Goal: Task Accomplishment & Management: Complete application form

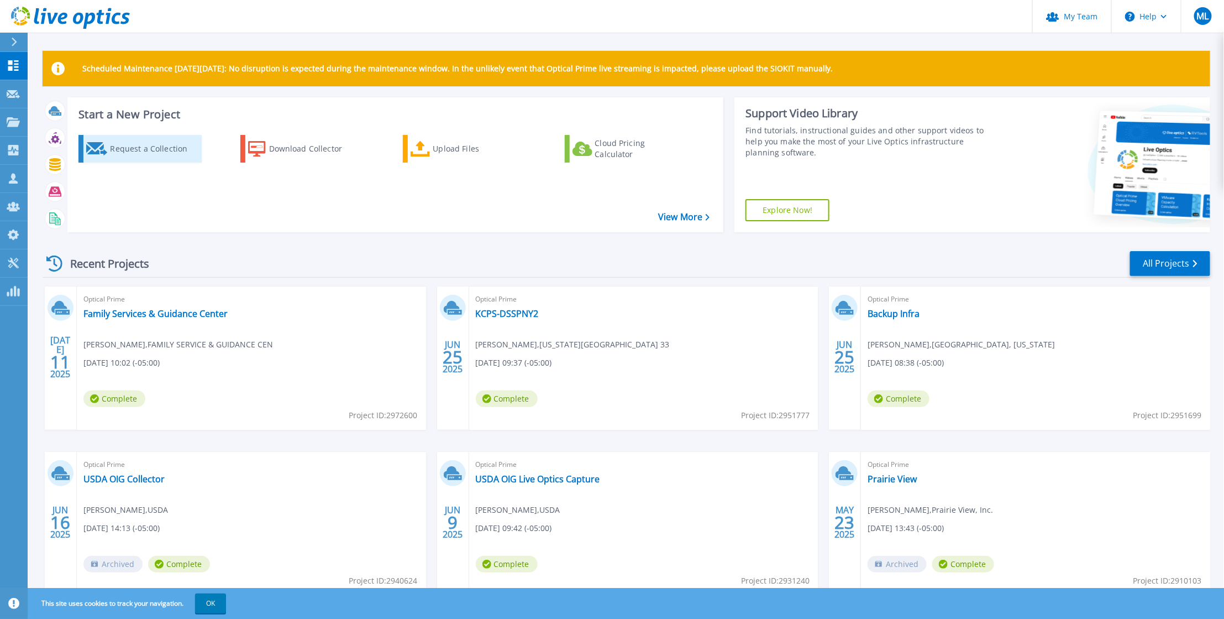
click at [114, 142] on div "Request a Collection" at bounding box center [154, 149] width 88 height 22
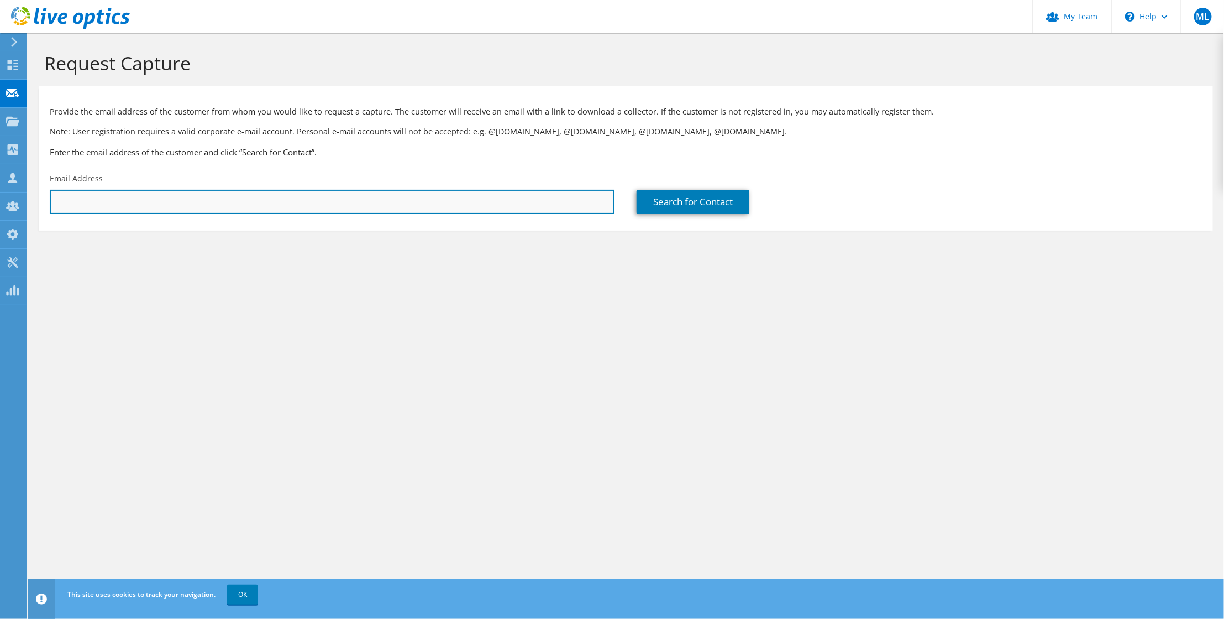
click at [167, 200] on input "text" at bounding box center [332, 202] width 565 height 24
paste input "mouting@oru.edu"
type input "mouting@oru.edu"
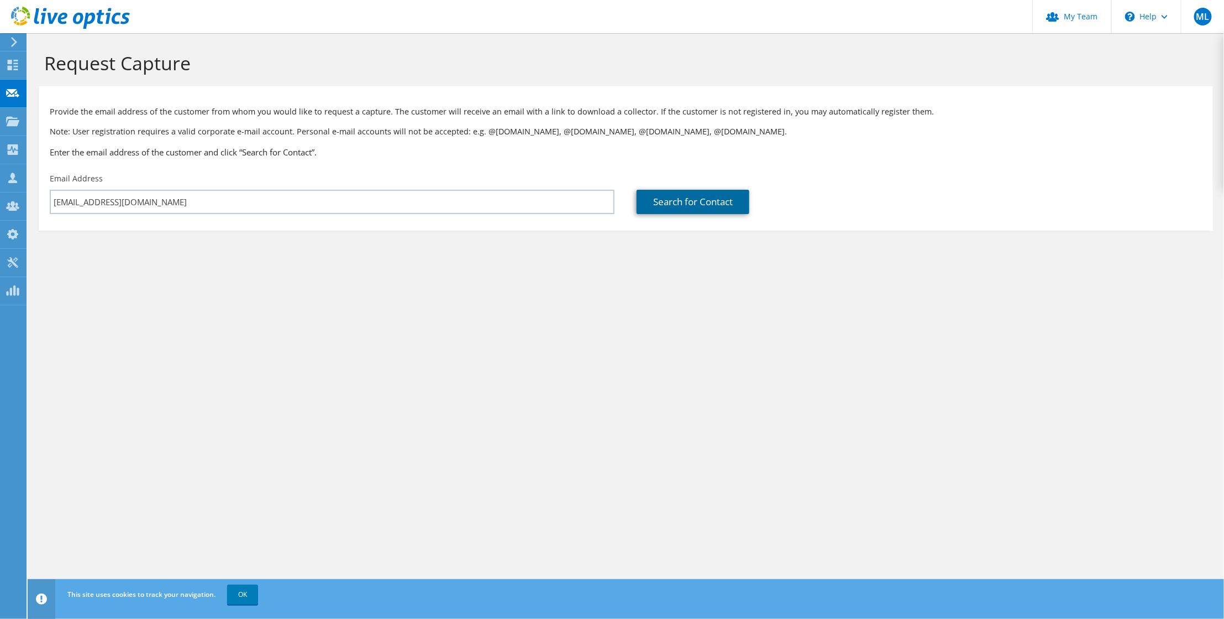
click at [679, 208] on link "Search for Contact" at bounding box center [693, 202] width 113 height 24
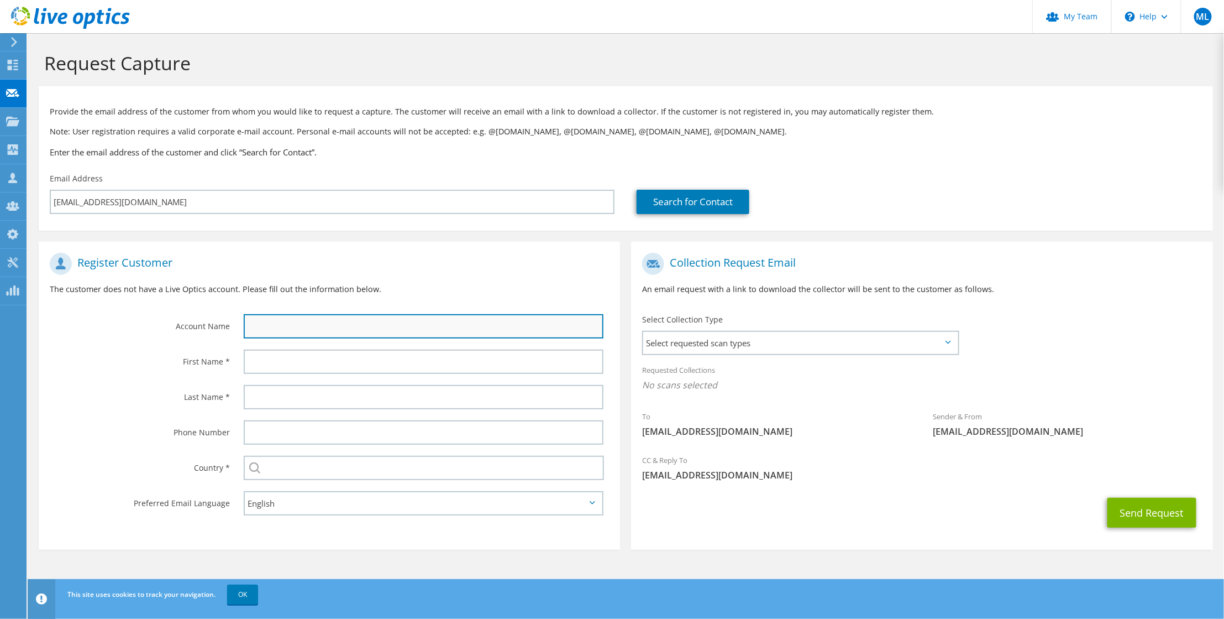
click at [290, 327] on input "text" at bounding box center [424, 326] width 360 height 24
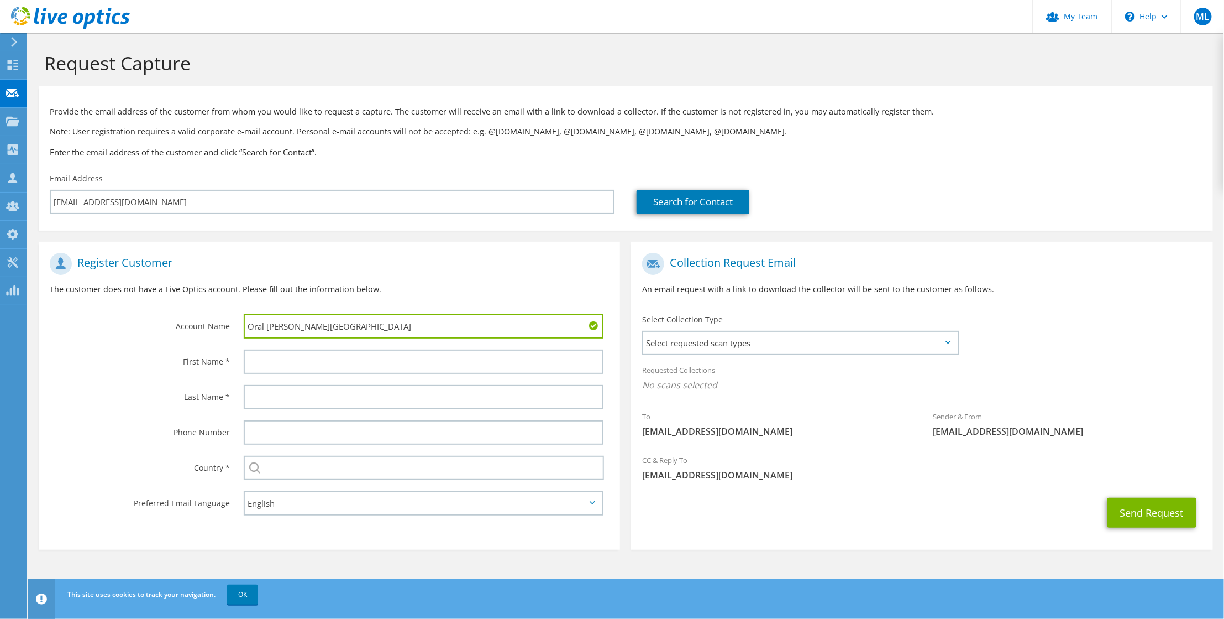
type input "Oral Roberts University"
type input "Michael"
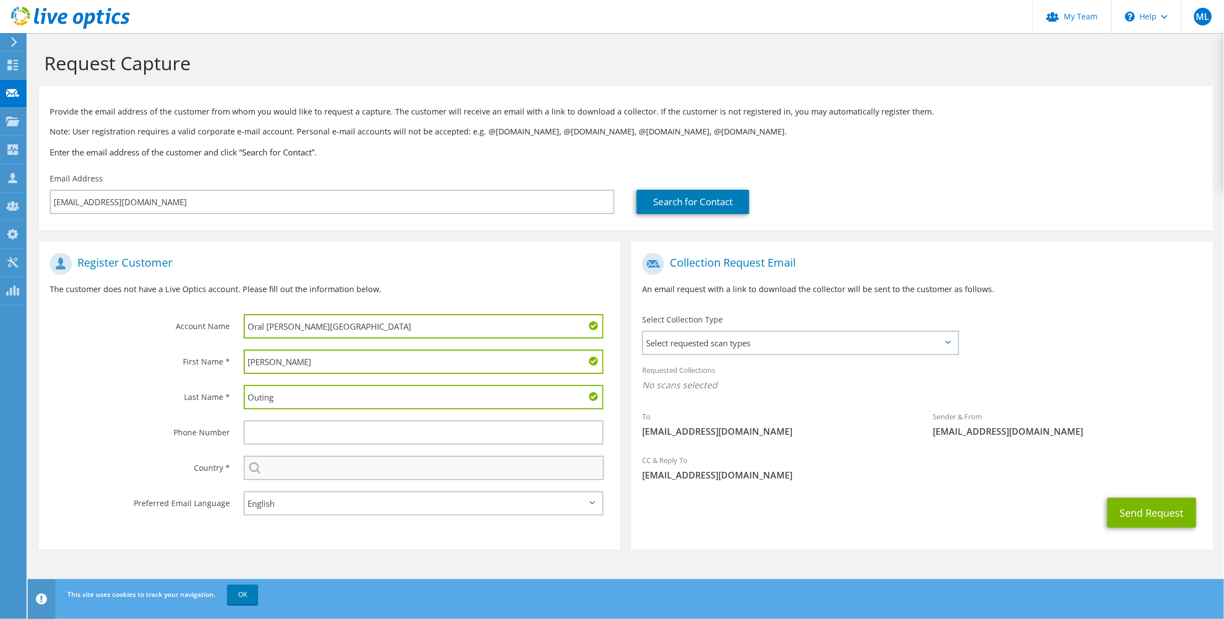
type input "Outing"
click at [303, 468] on input "text" at bounding box center [424, 468] width 361 height 24
type input "[GEOGRAPHIC_DATA]"
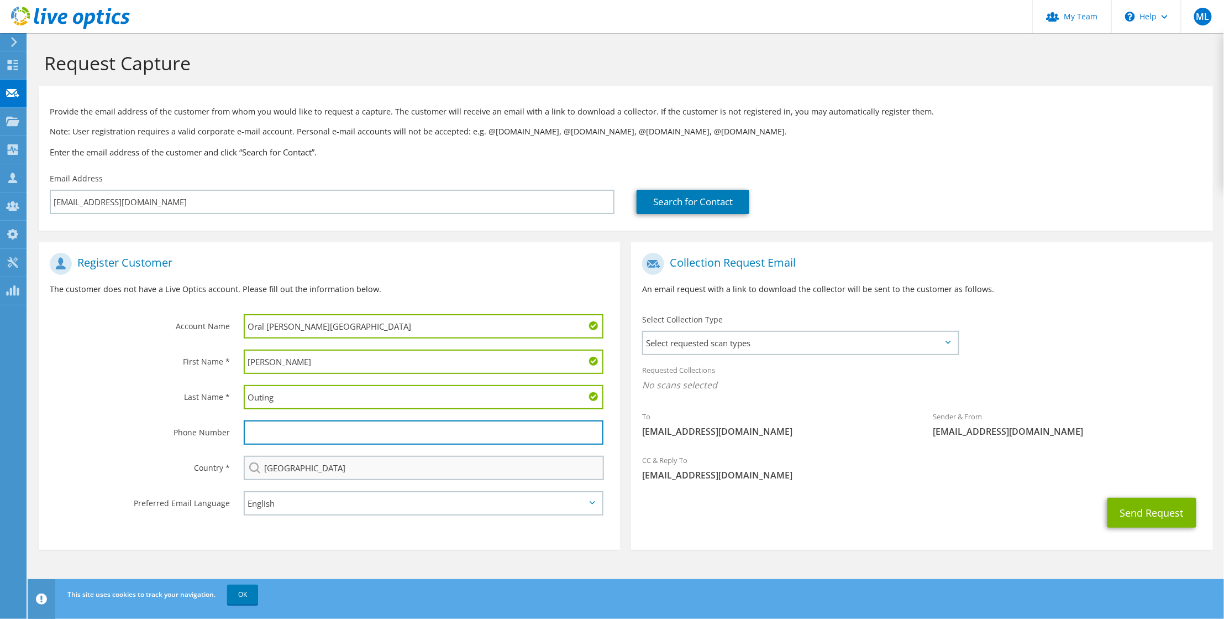
type input "7854043729"
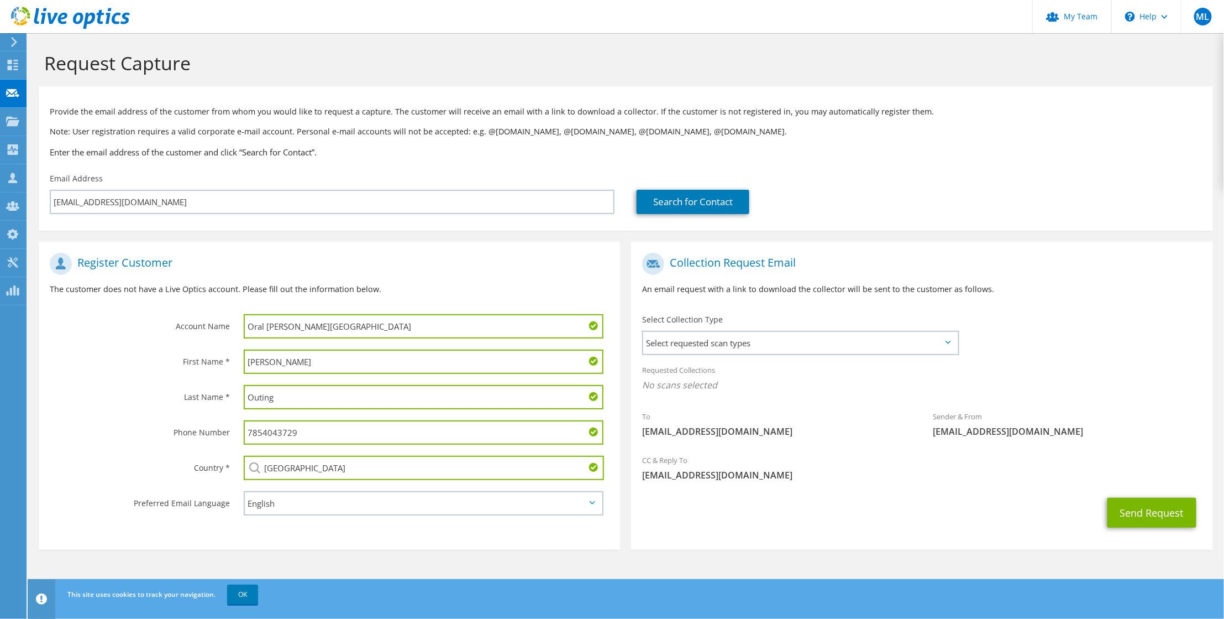
drag, startPoint x: 314, startPoint y: 439, endPoint x: 211, endPoint y: 430, distance: 103.8
click at [211, 430] on div "Phone Number 7854043729" at bounding box center [330, 432] width 582 height 35
click at [690, 346] on span "Select requested scan types" at bounding box center [800, 343] width 314 height 22
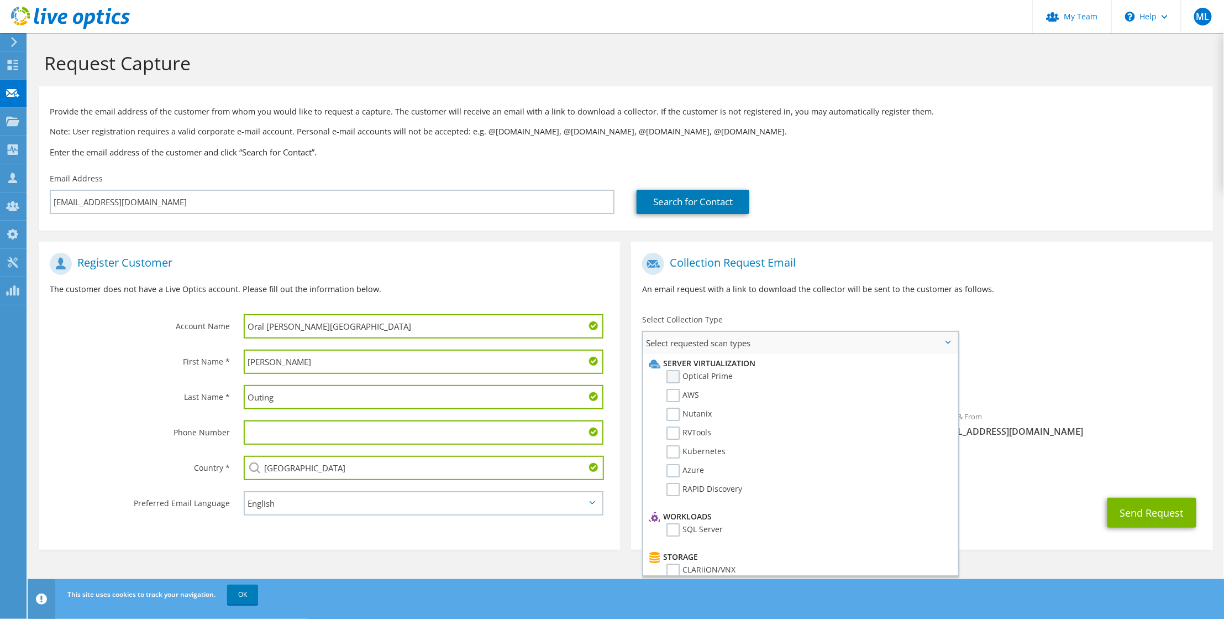
click at [678, 375] on label "Optical Prime" at bounding box center [700, 376] width 66 height 13
click at [0, 0] on input "Optical Prime" at bounding box center [0, 0] width 0 height 0
click at [1146, 514] on button "Send Request" at bounding box center [1152, 516] width 89 height 30
